Goal: Check status: Check status

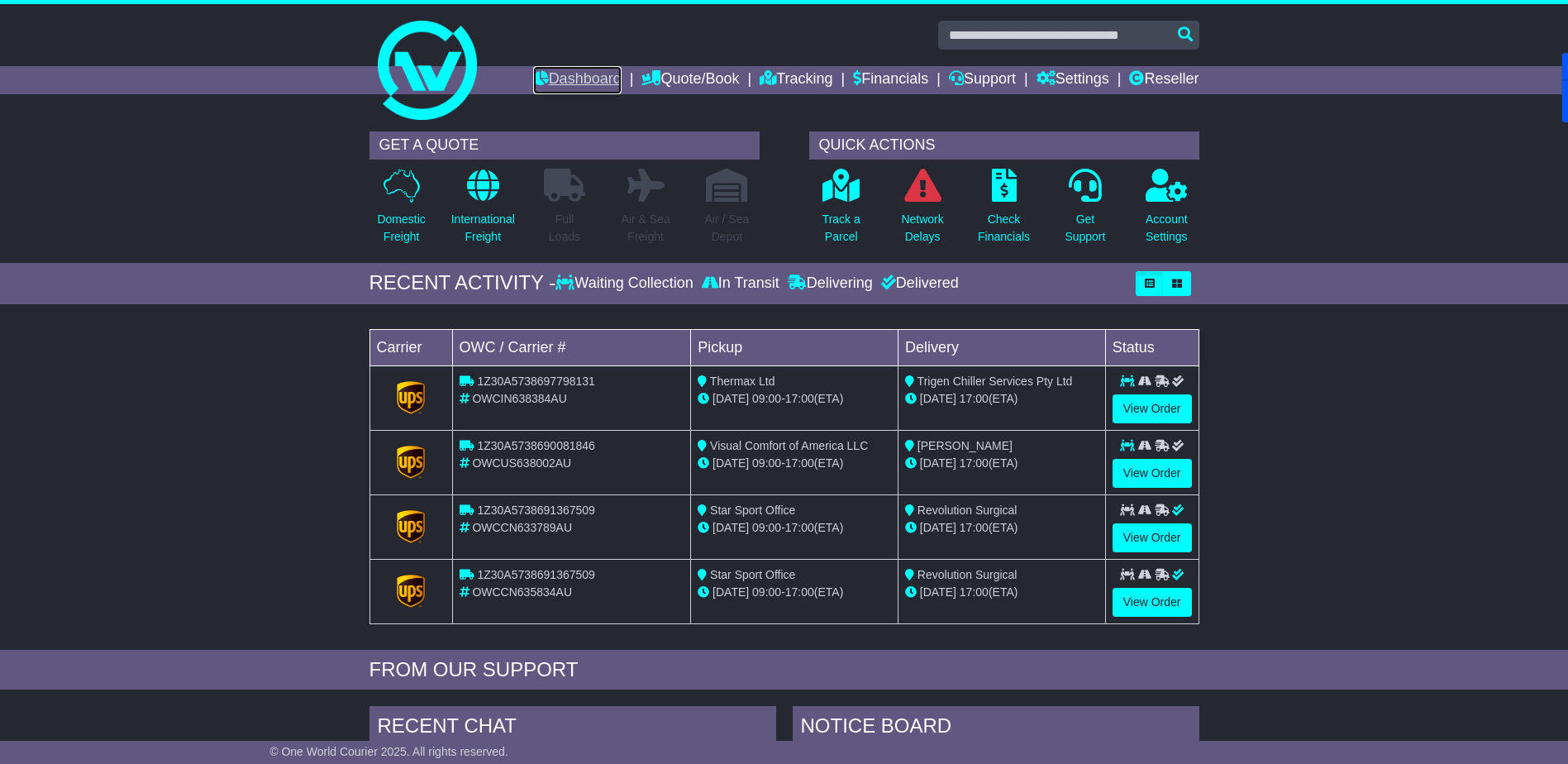
click at [571, 79] on link "Dashboard" at bounding box center [578, 80] width 88 height 28
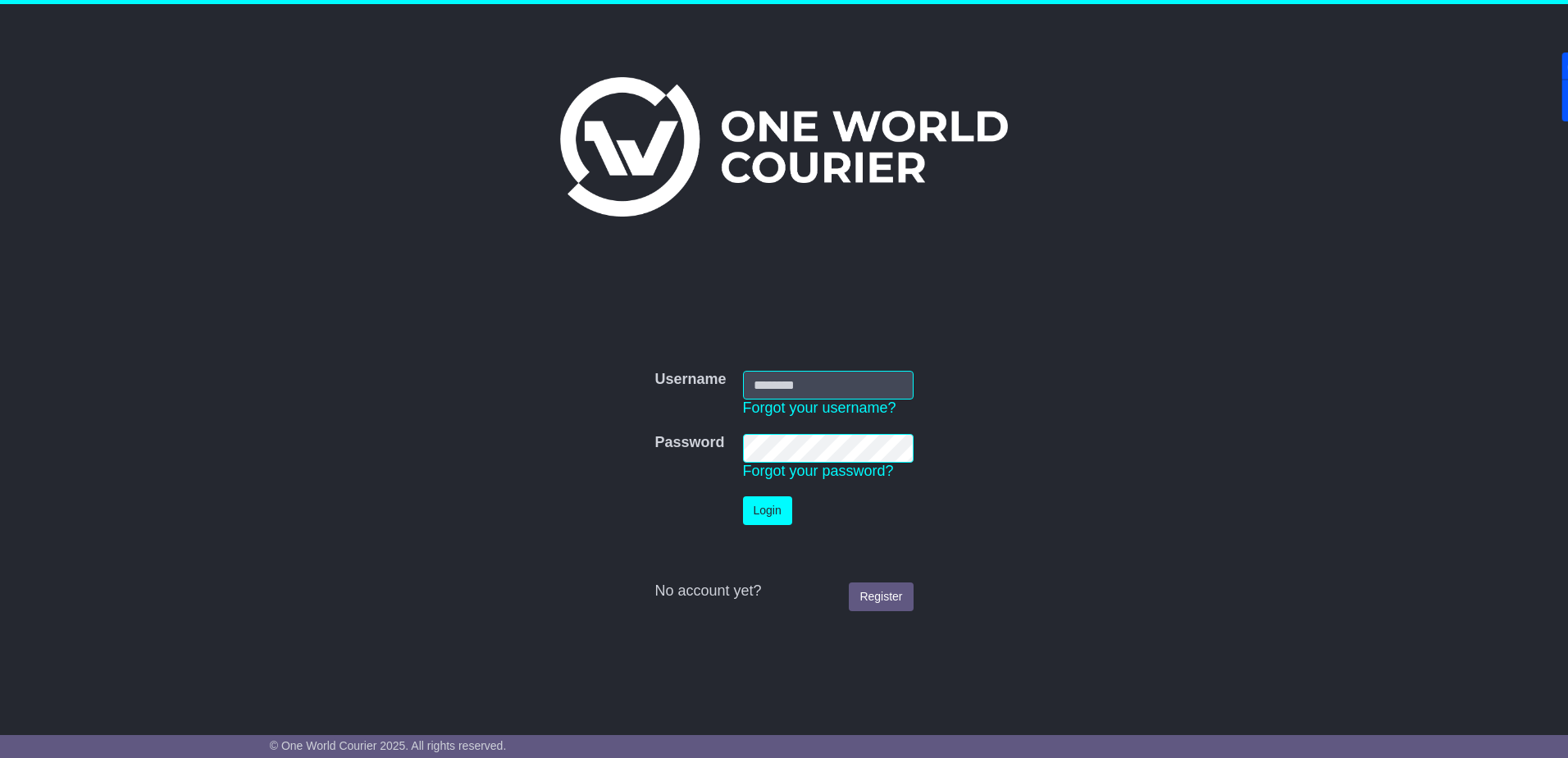
type input "**********"
click at [774, 508] on button "Login" at bounding box center [767, 510] width 49 height 28
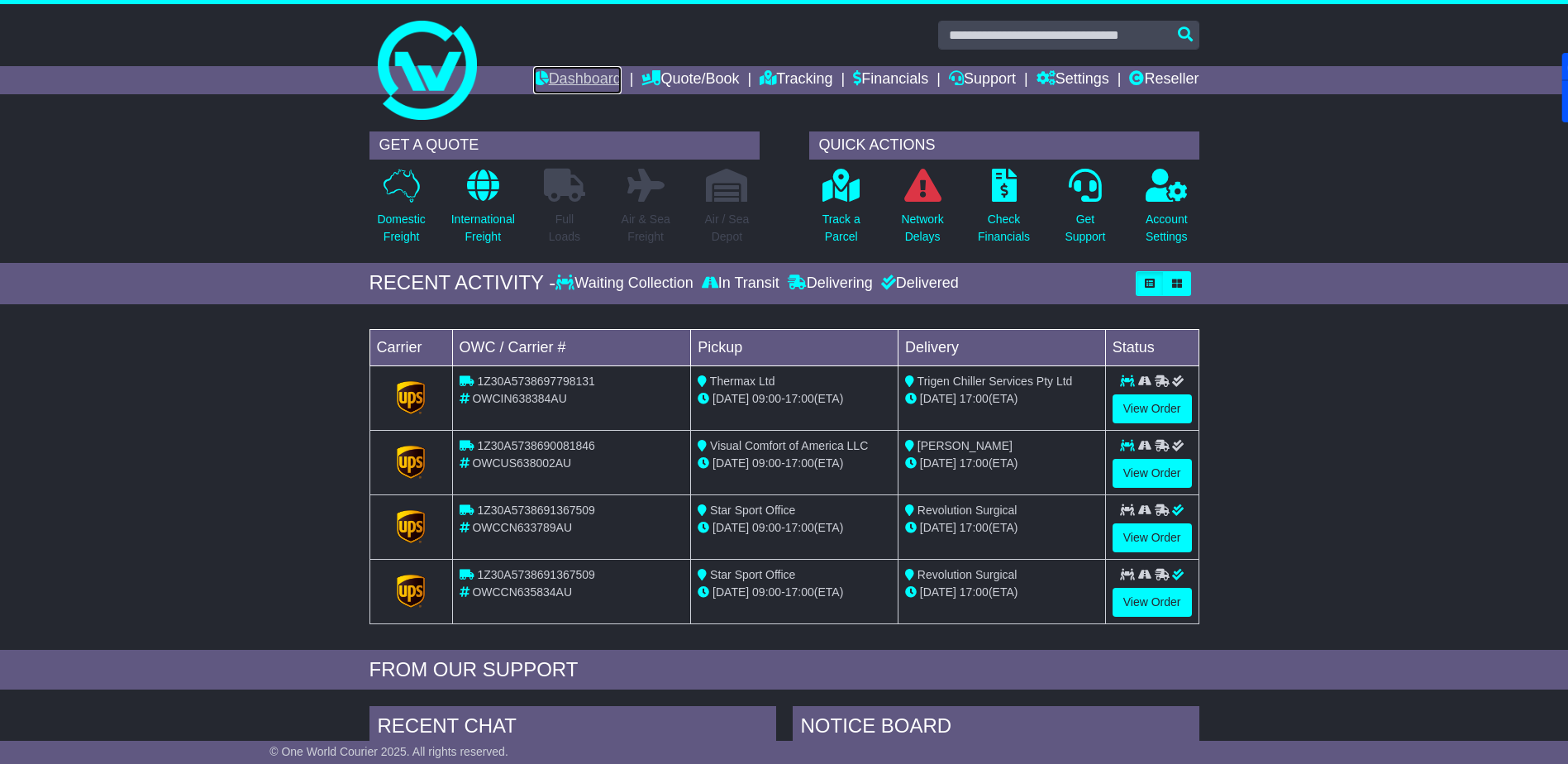
click at [571, 76] on link "Dashboard" at bounding box center [578, 80] width 88 height 28
click at [1170, 84] on link "Reseller" at bounding box center [1164, 80] width 69 height 28
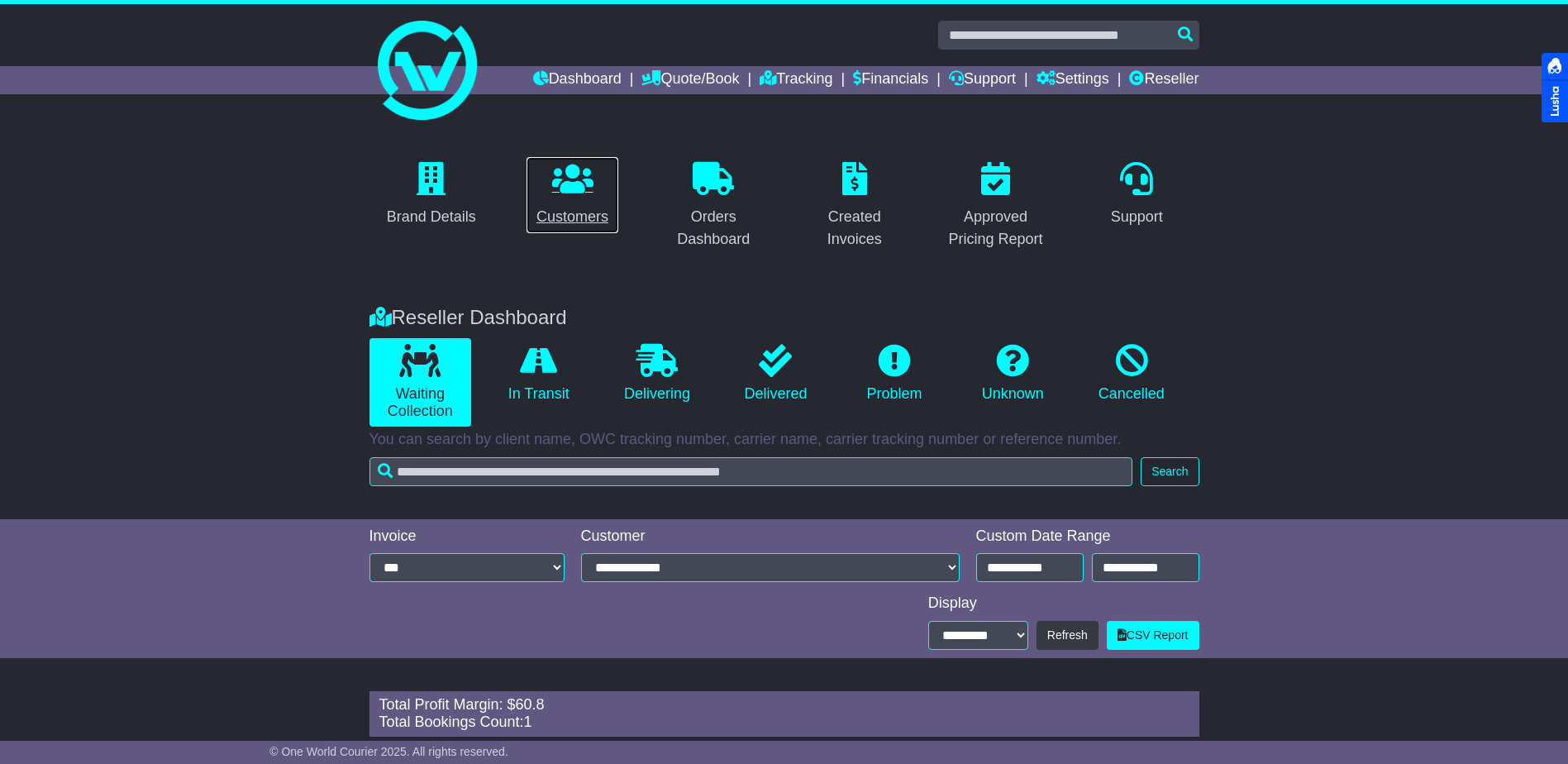
click at [589, 195] on p at bounding box center [571, 179] width 72 height 36
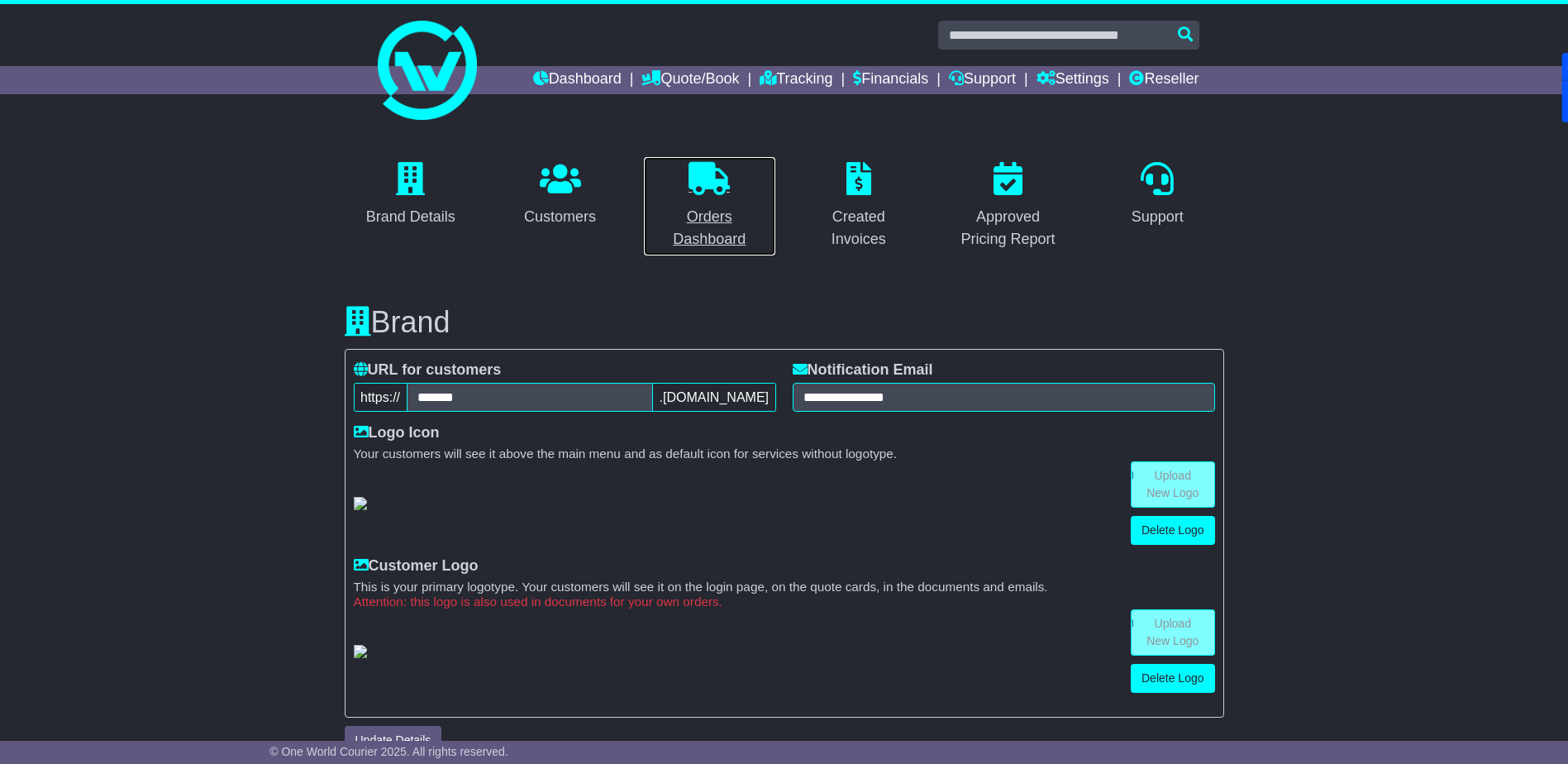
click at [726, 201] on link "Orders Dashboard" at bounding box center [710, 205] width 133 height 100
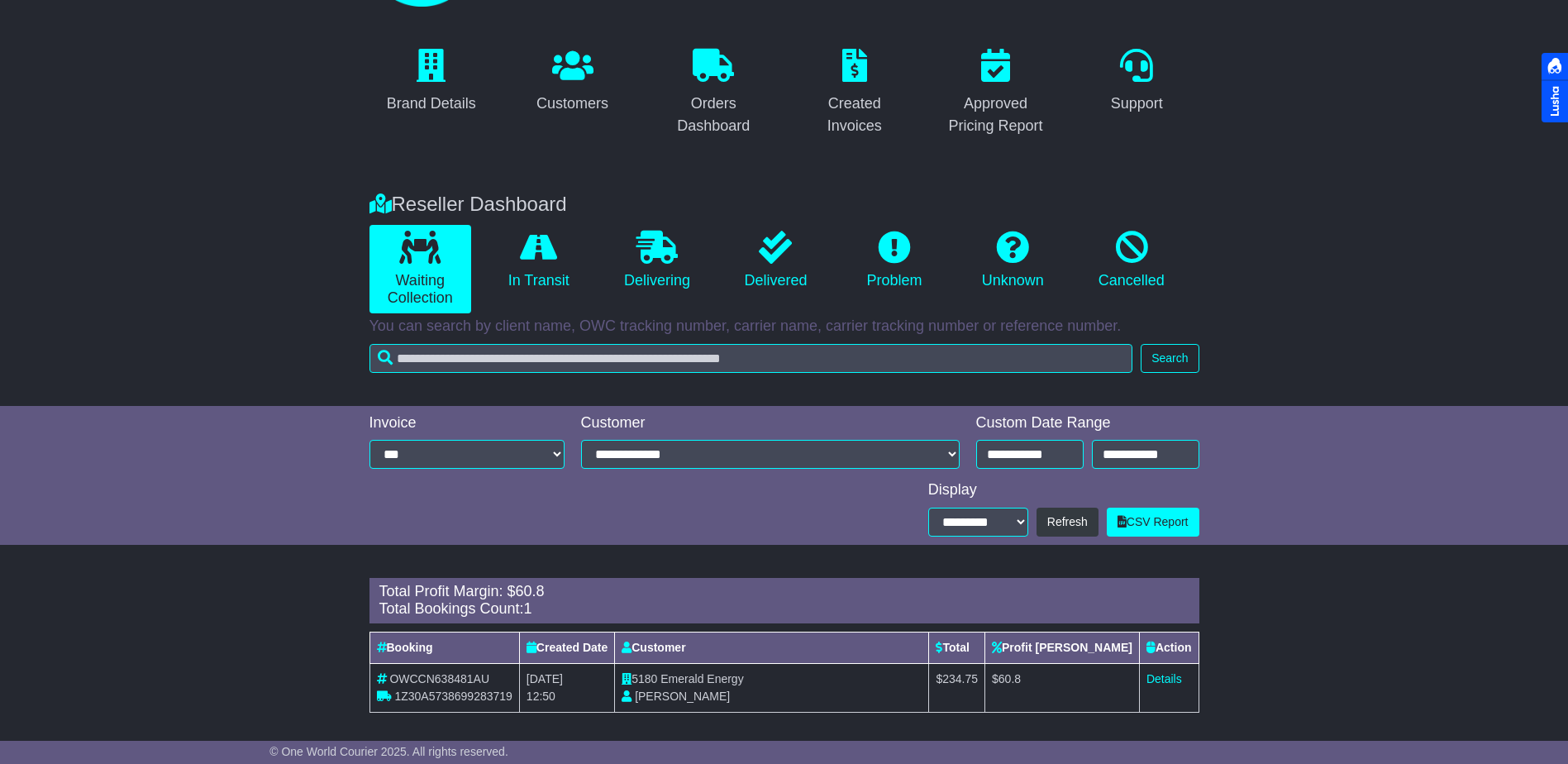
scroll to position [120, 0]
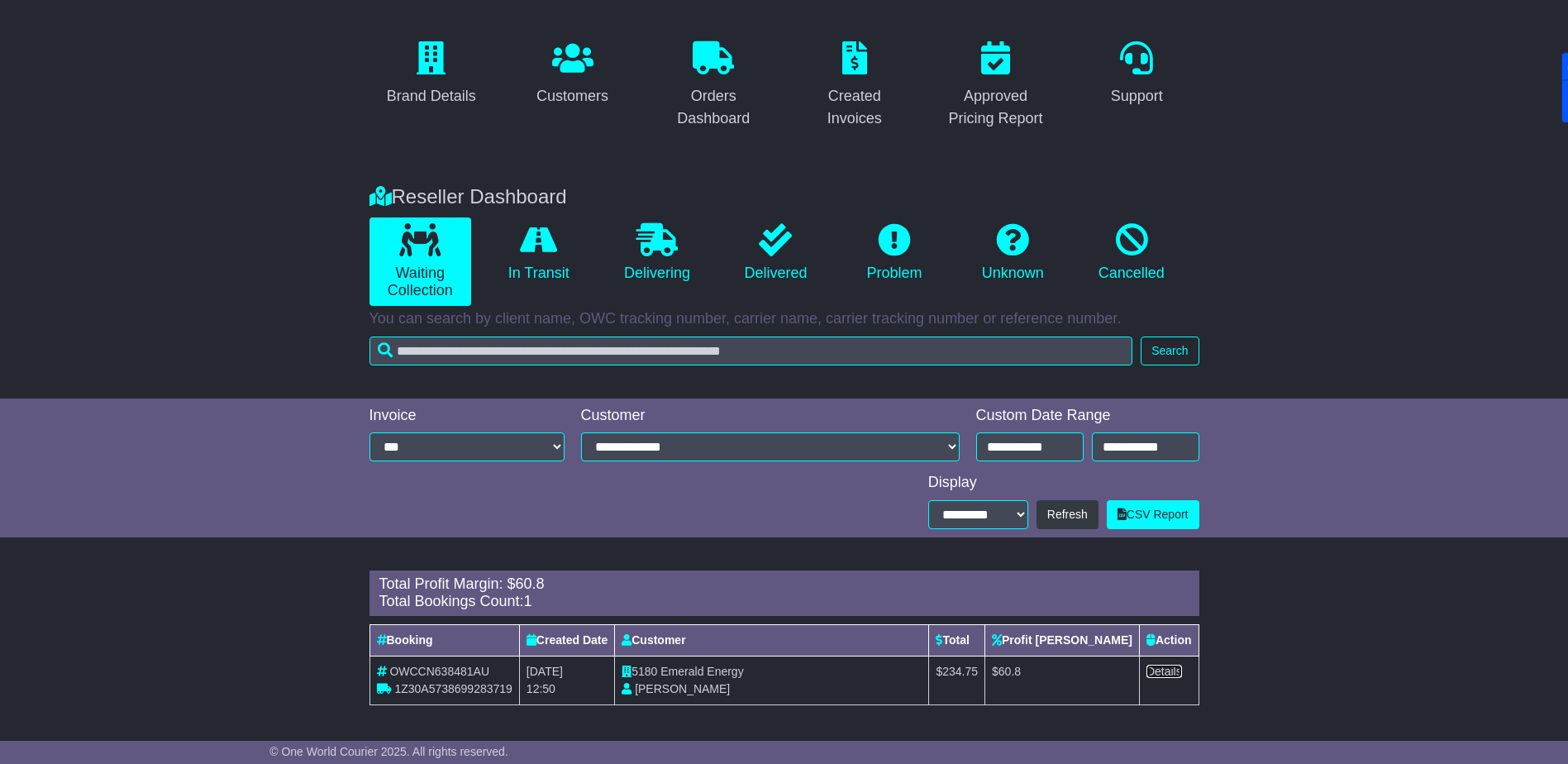
click at [1170, 670] on link "Details" at bounding box center [1164, 670] width 35 height 13
click at [546, 247] on icon at bounding box center [538, 240] width 37 height 33
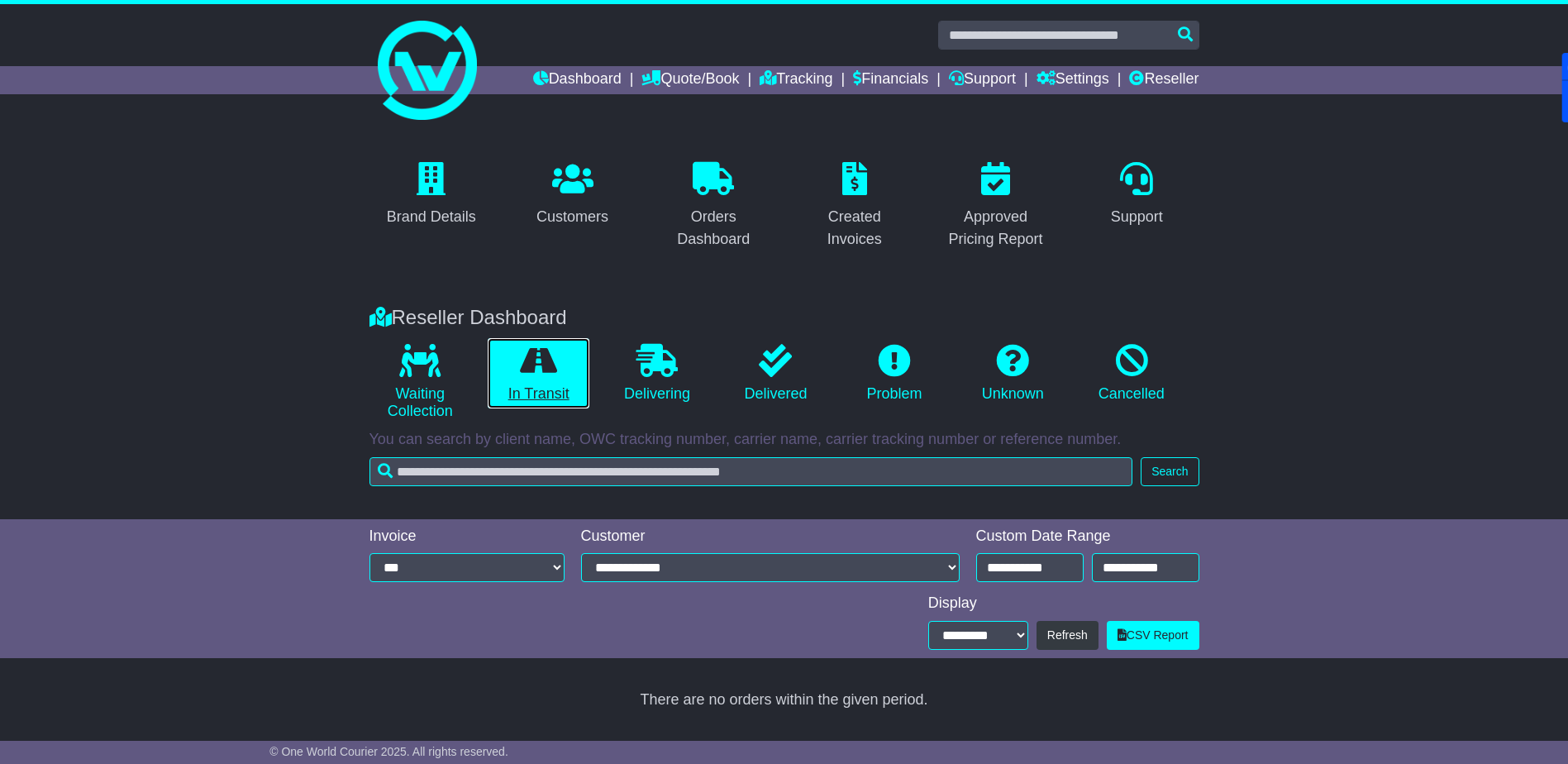
scroll to position [0, 0]
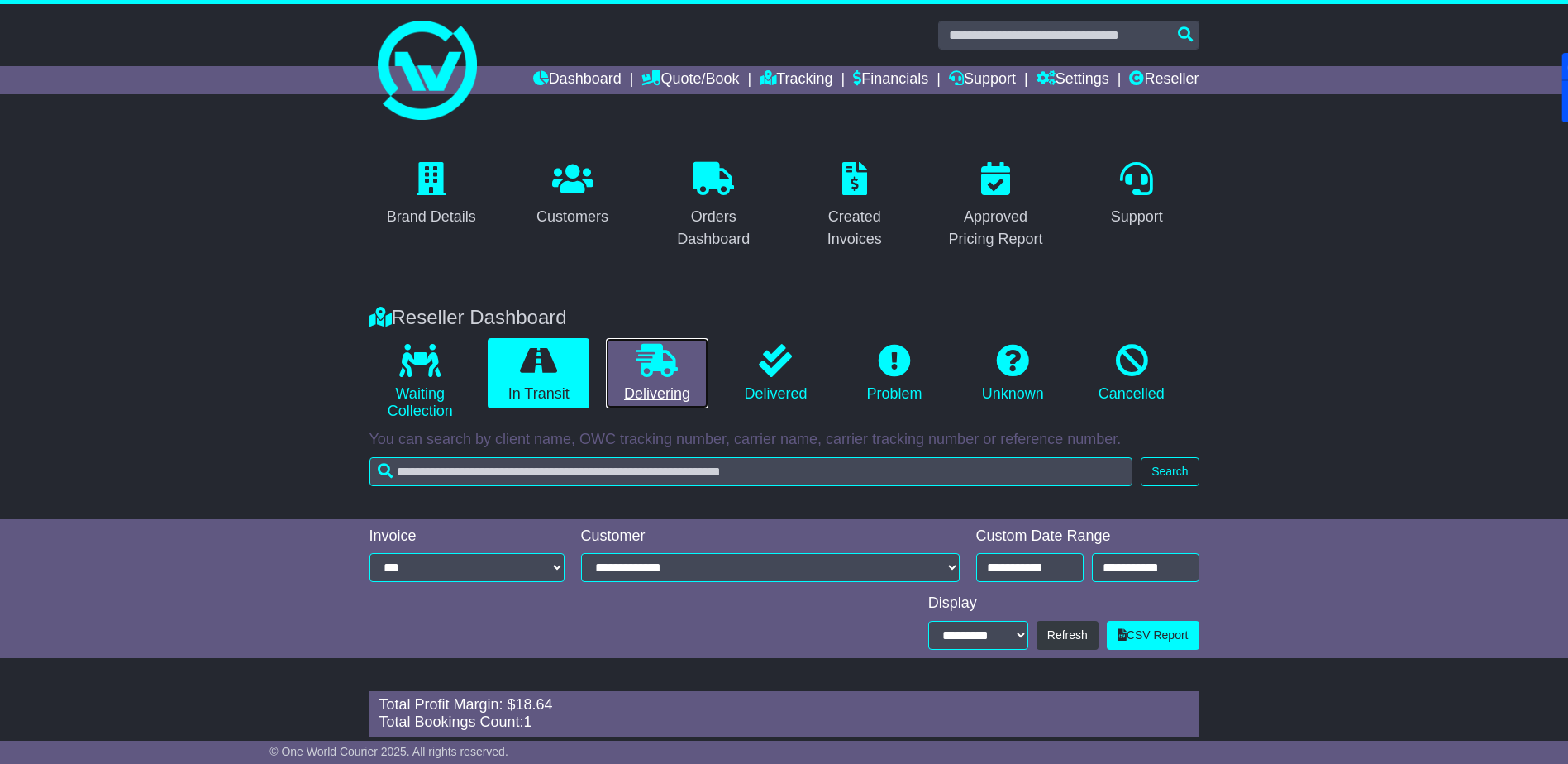
click at [655, 345] on icon at bounding box center [657, 360] width 42 height 33
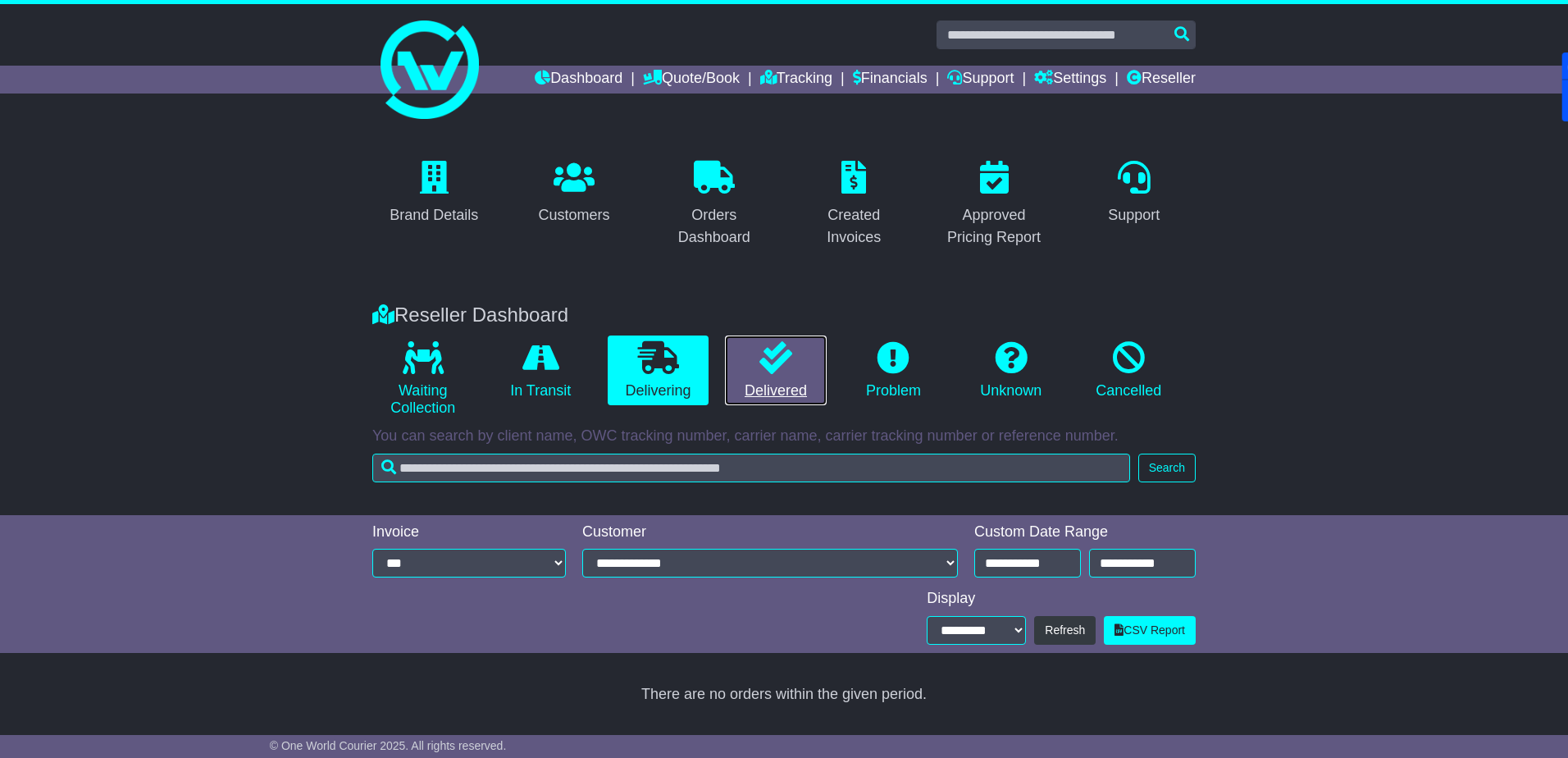
click at [761, 359] on icon at bounding box center [776, 358] width 33 height 33
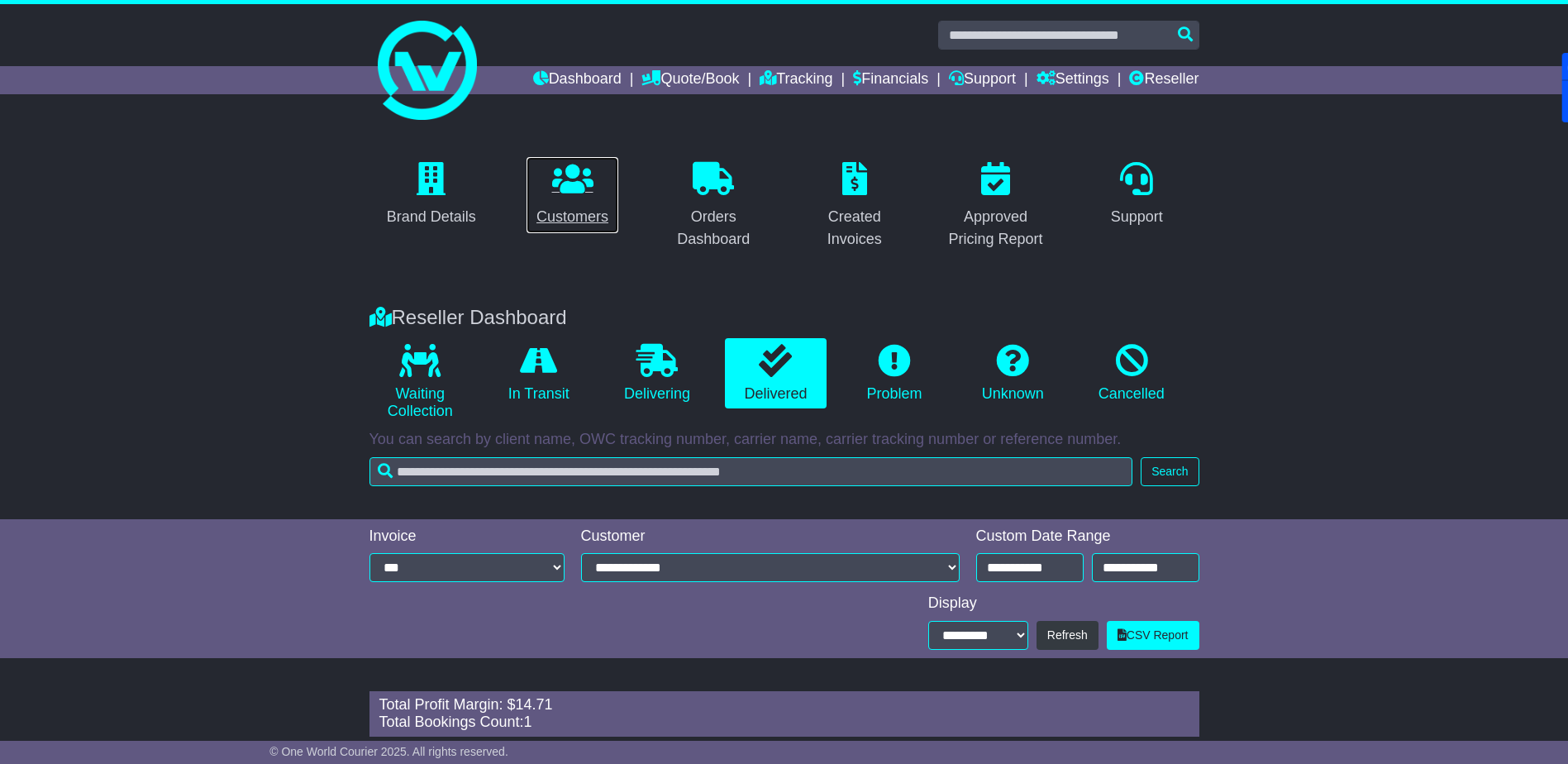
click at [579, 188] on icon at bounding box center [573, 178] width 42 height 33
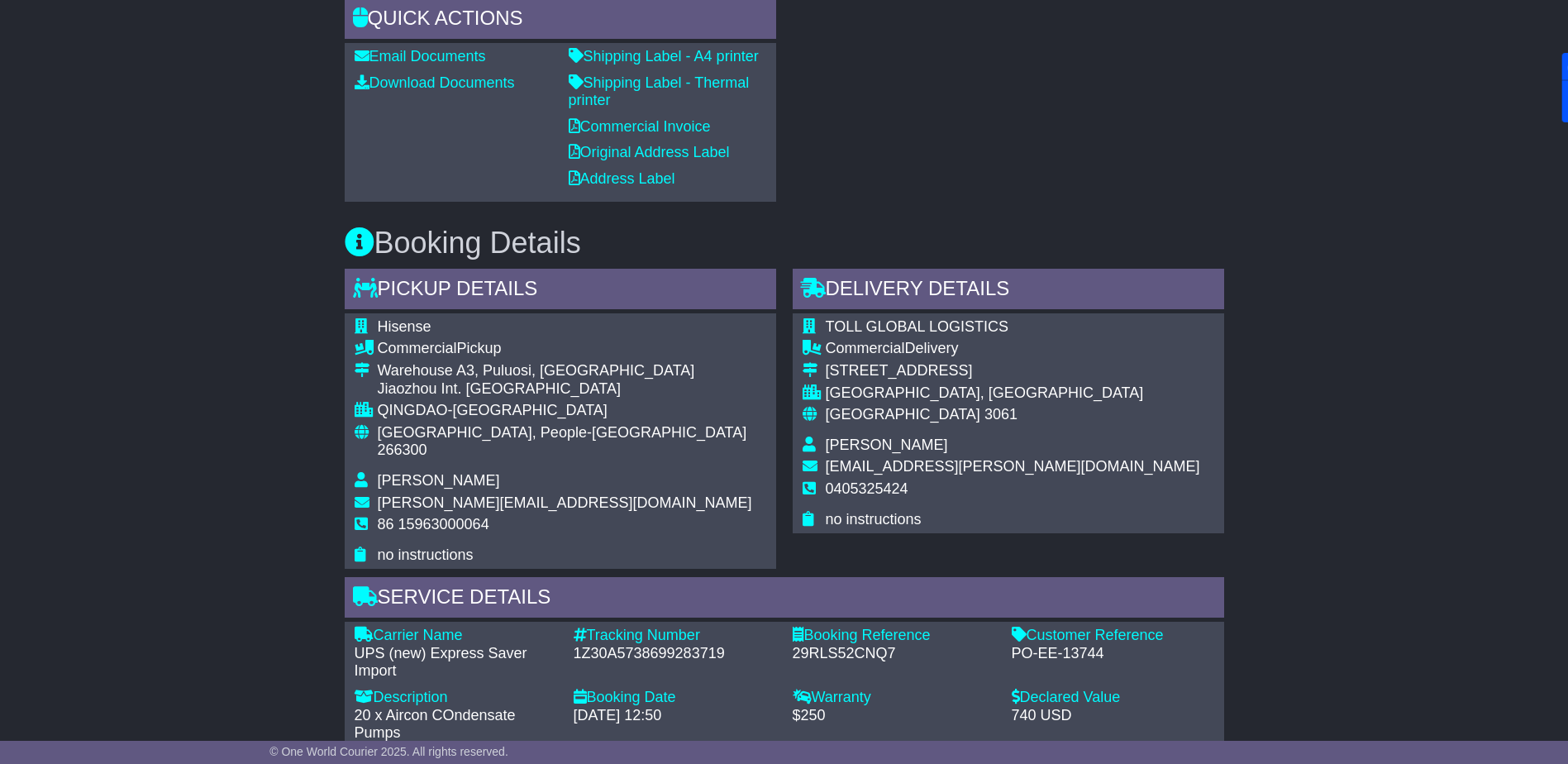
scroll to position [826, 0]
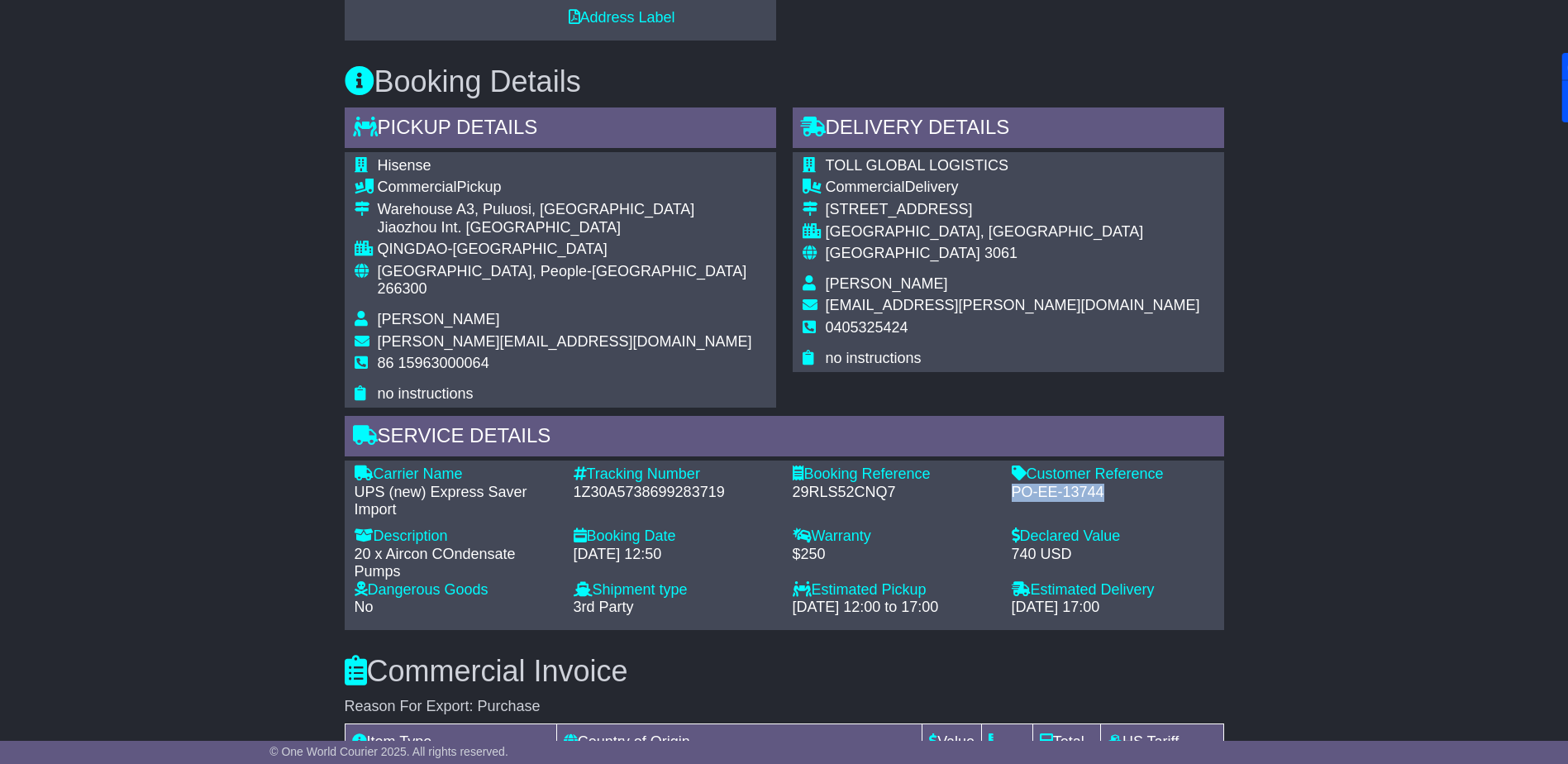
drag, startPoint x: 1010, startPoint y: 469, endPoint x: 1101, endPoint y: 476, distance: 91.3
click at [1101, 483] on div "PO-EE-13744" at bounding box center [1113, 492] width 203 height 18
copy div "PO-EE-13744"
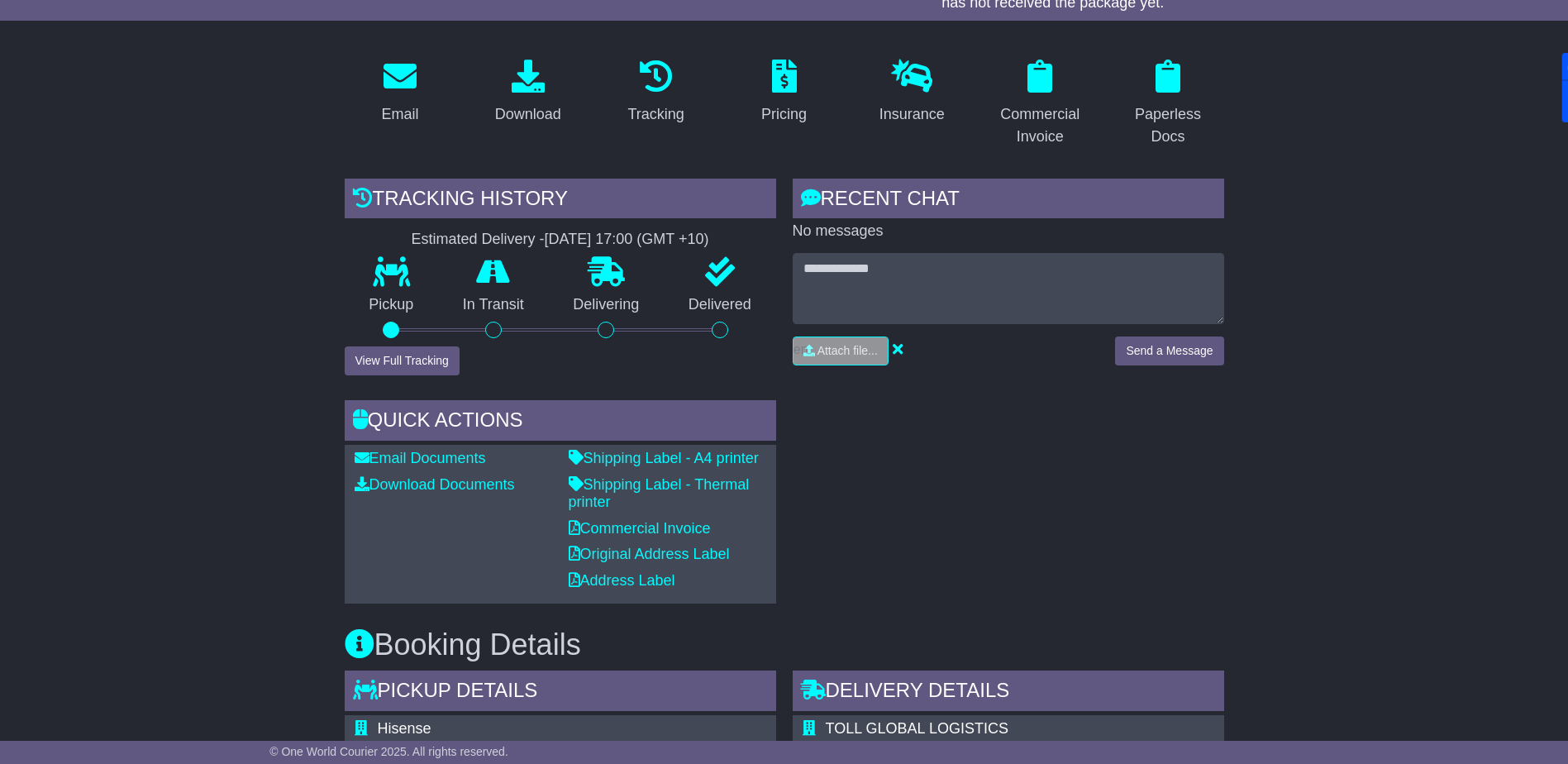
scroll to position [98, 0]
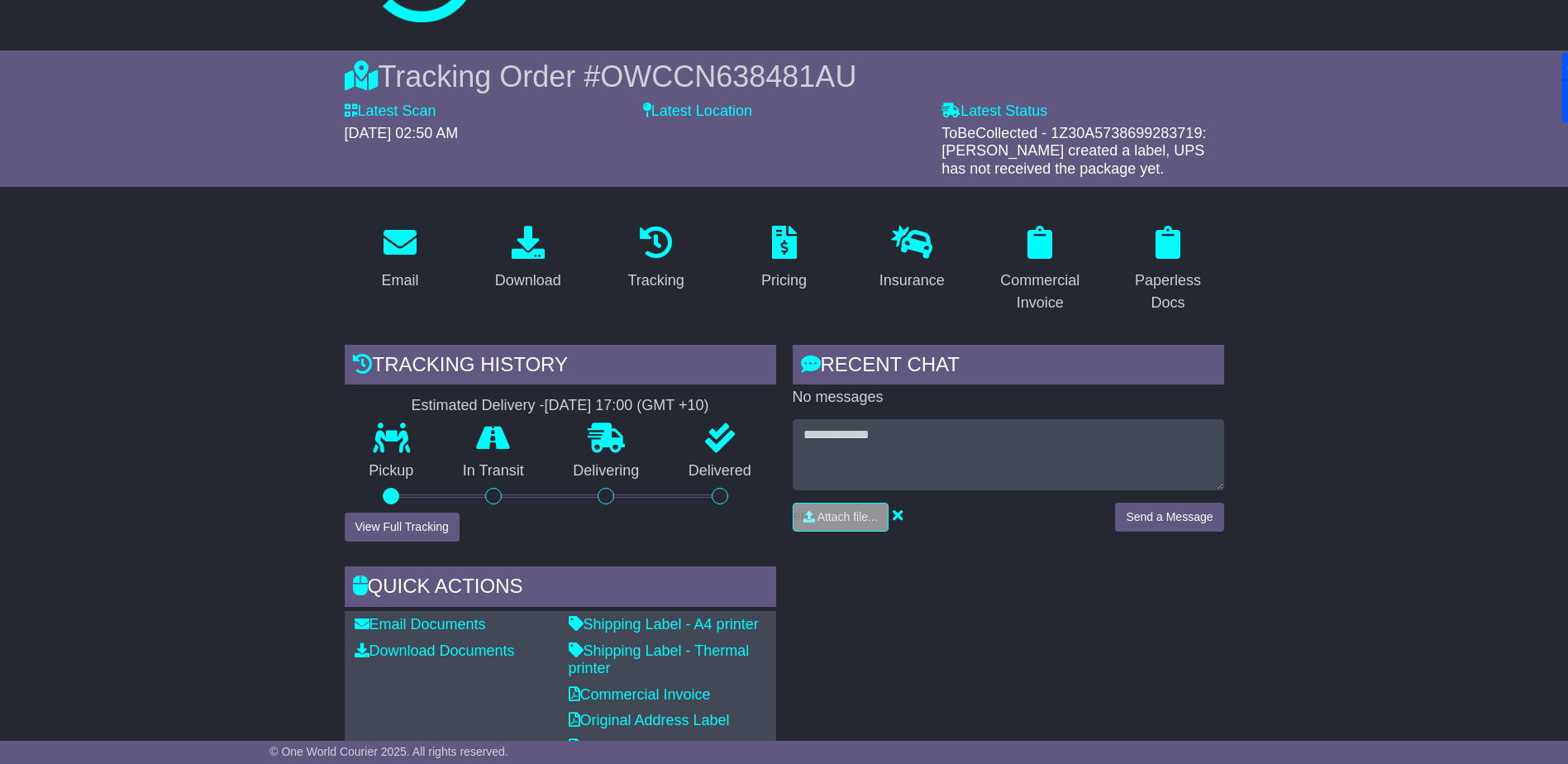
click at [736, 77] on span "OWCCN638481AU" at bounding box center [728, 76] width 256 height 34
copy span "OWCCN638481AU"
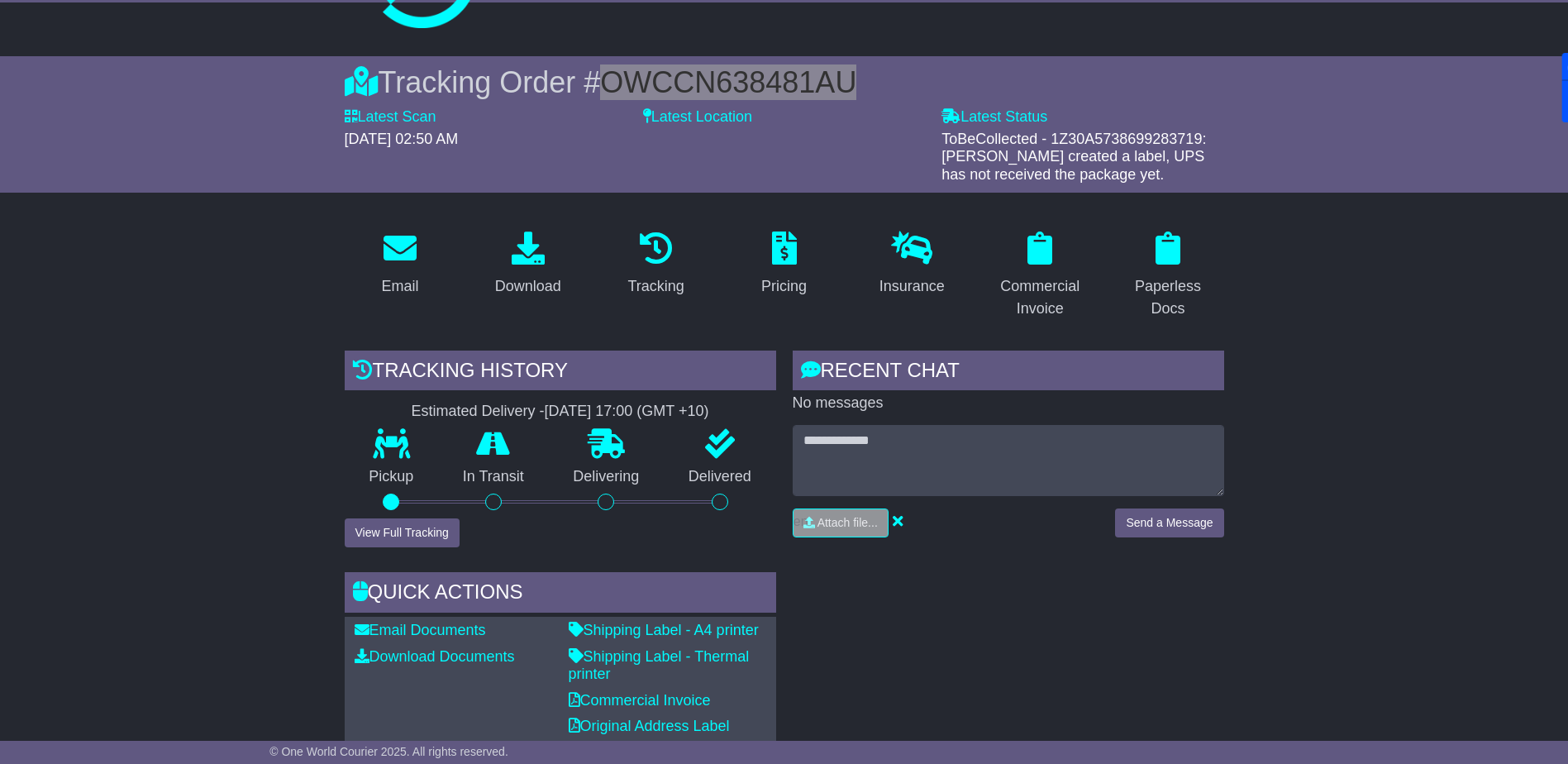
scroll to position [0, 0]
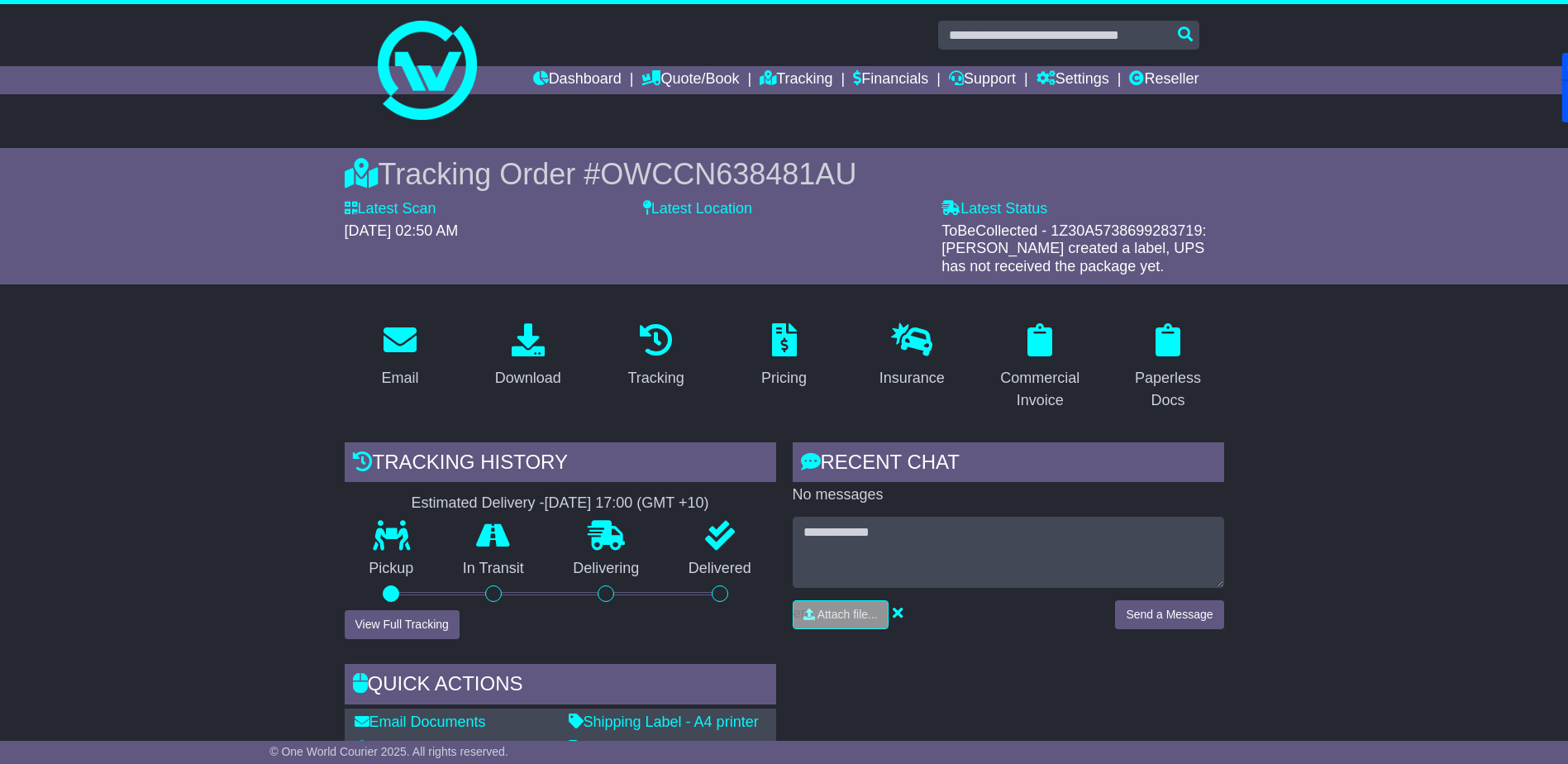
click at [262, 280] on div "Tracking Order # OWCCN638481AU Latest Scan 26 August 2025 - 02:50 AM Latest Sta…" at bounding box center [784, 216] width 1568 height 136
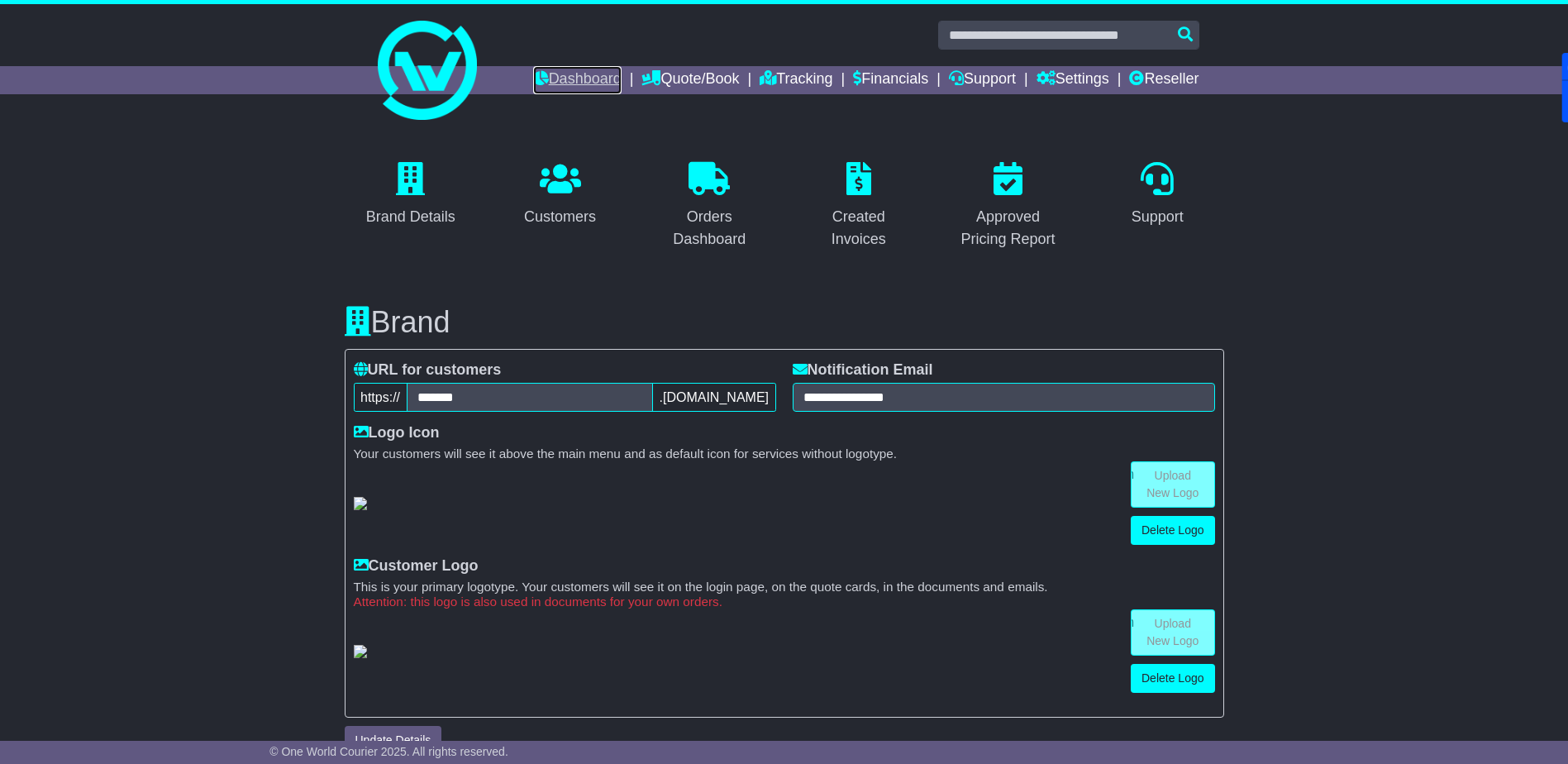
click at [573, 80] on link "Dashboard" at bounding box center [578, 80] width 88 height 28
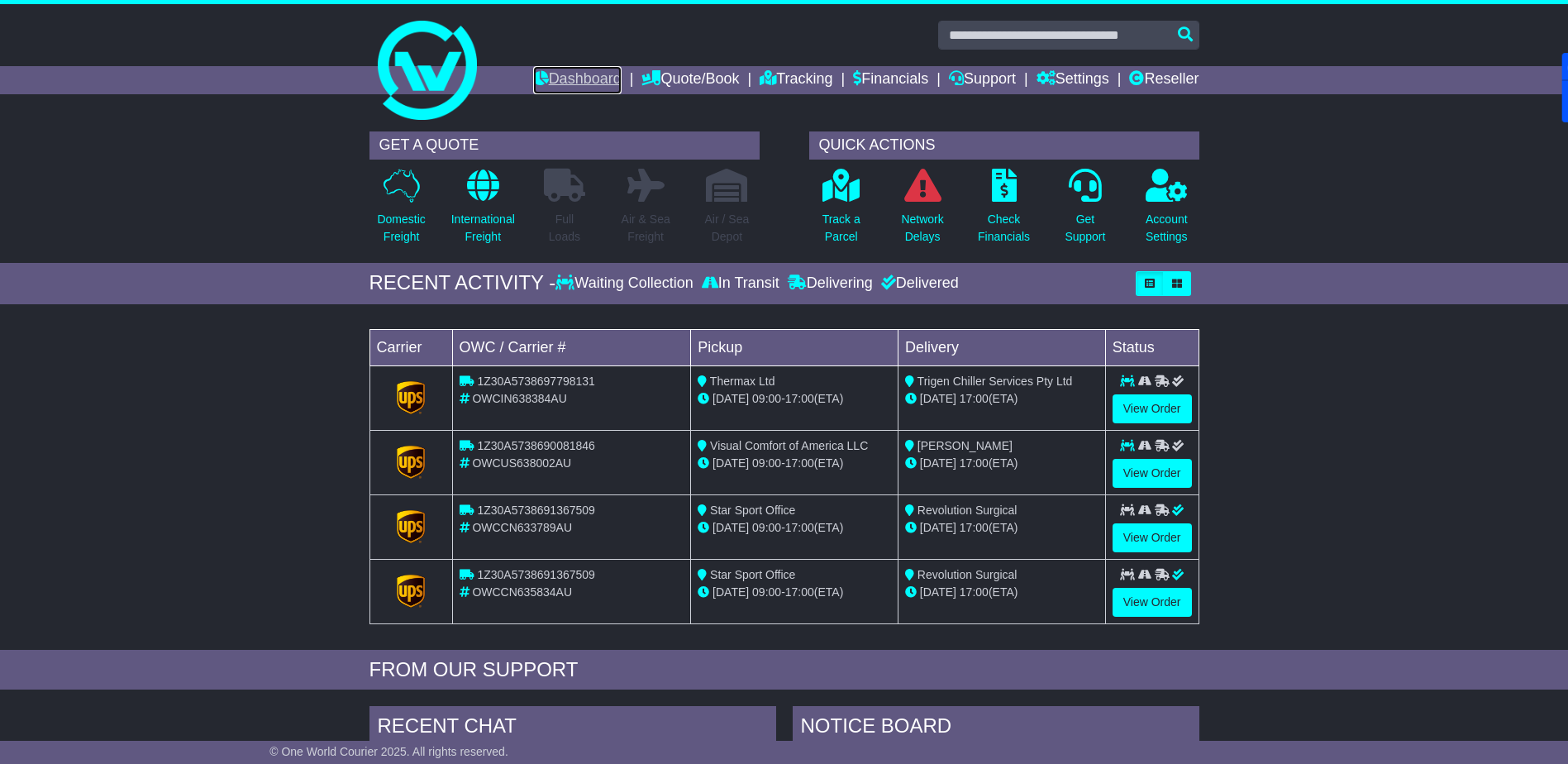
click at [545, 71] on link "Dashboard" at bounding box center [578, 80] width 88 height 28
